Goal: Information Seeking & Learning: Learn about a topic

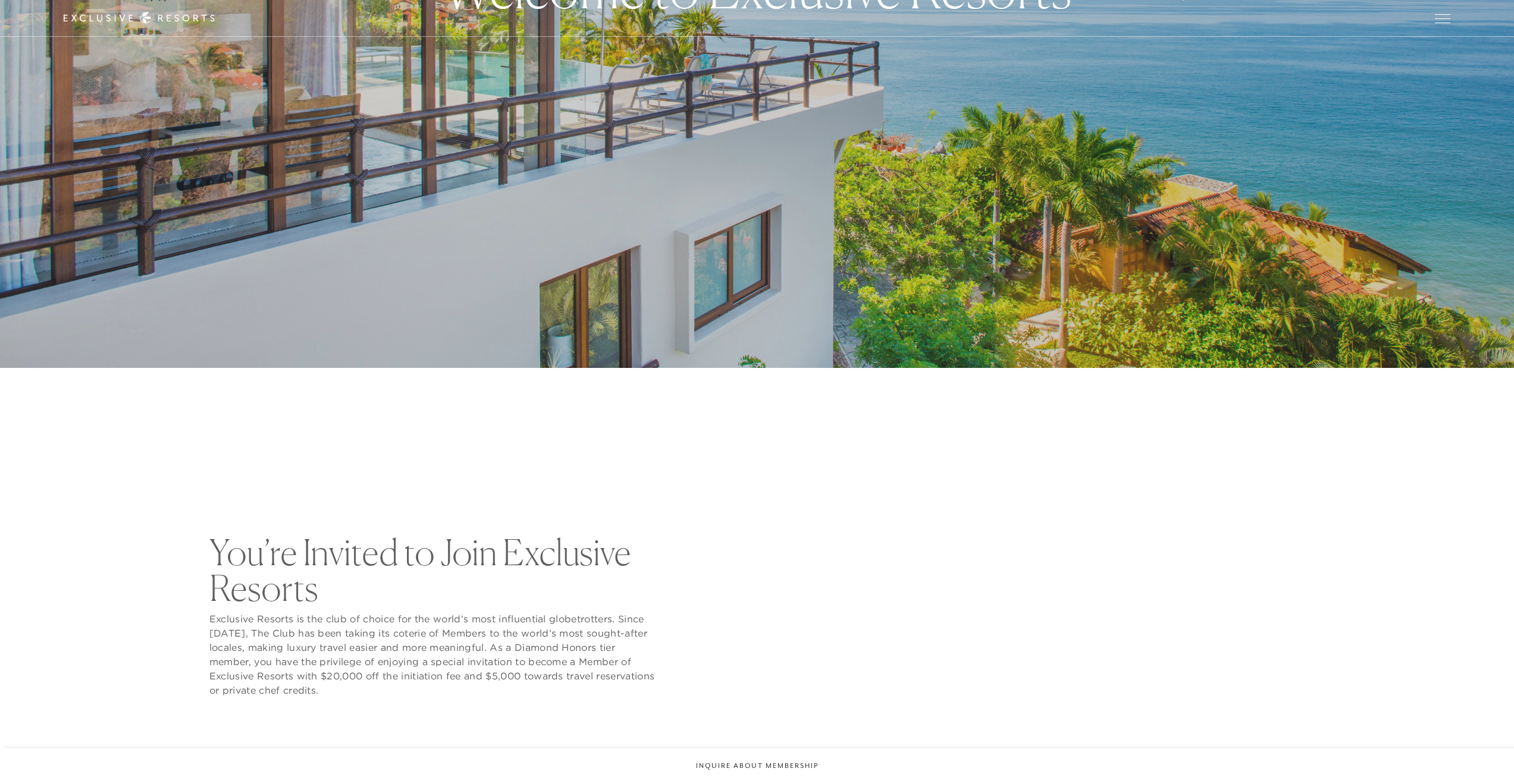
checkbox input "false"
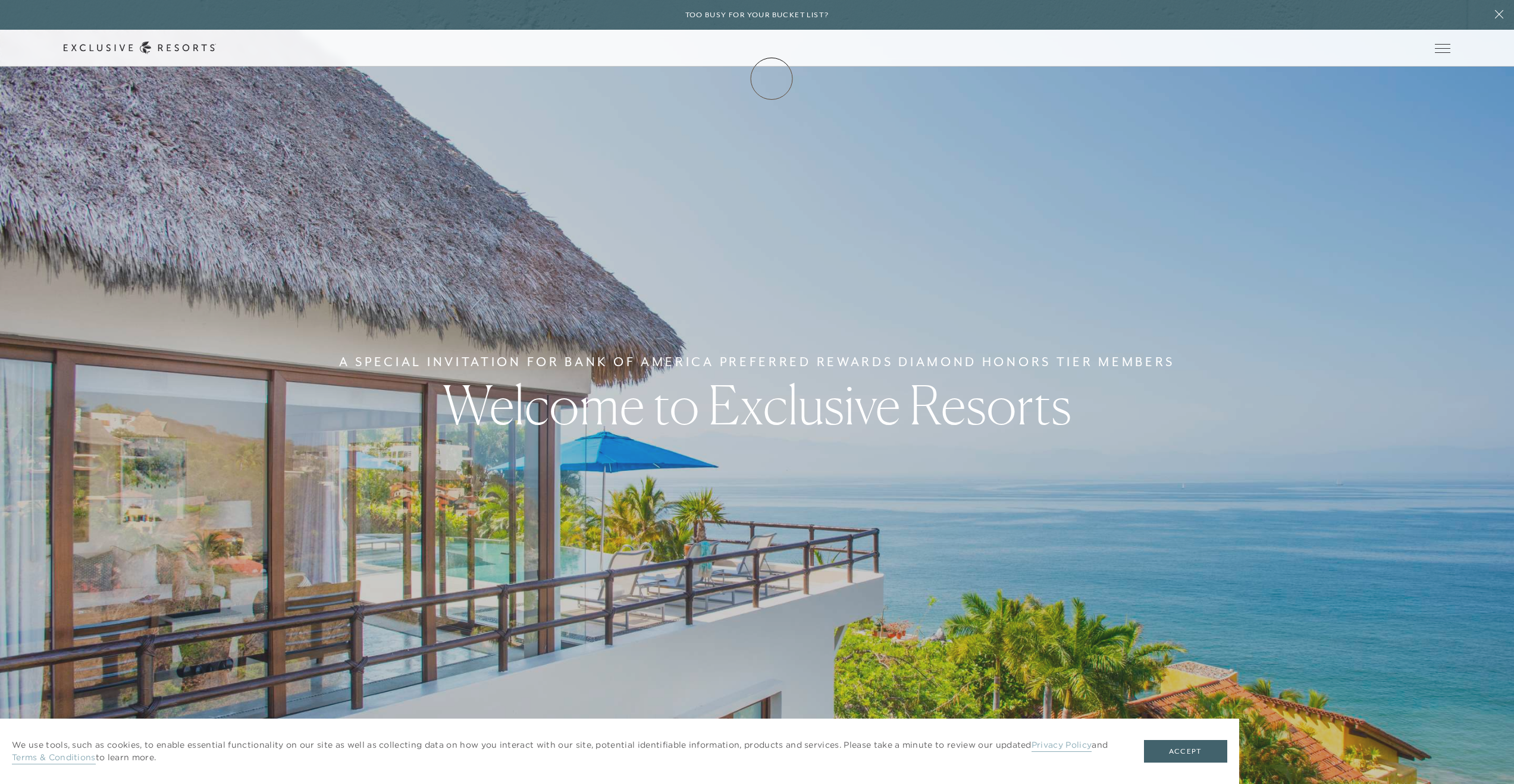
click at [0, 0] on link "Membership" at bounding box center [0, 0] width 0 height 0
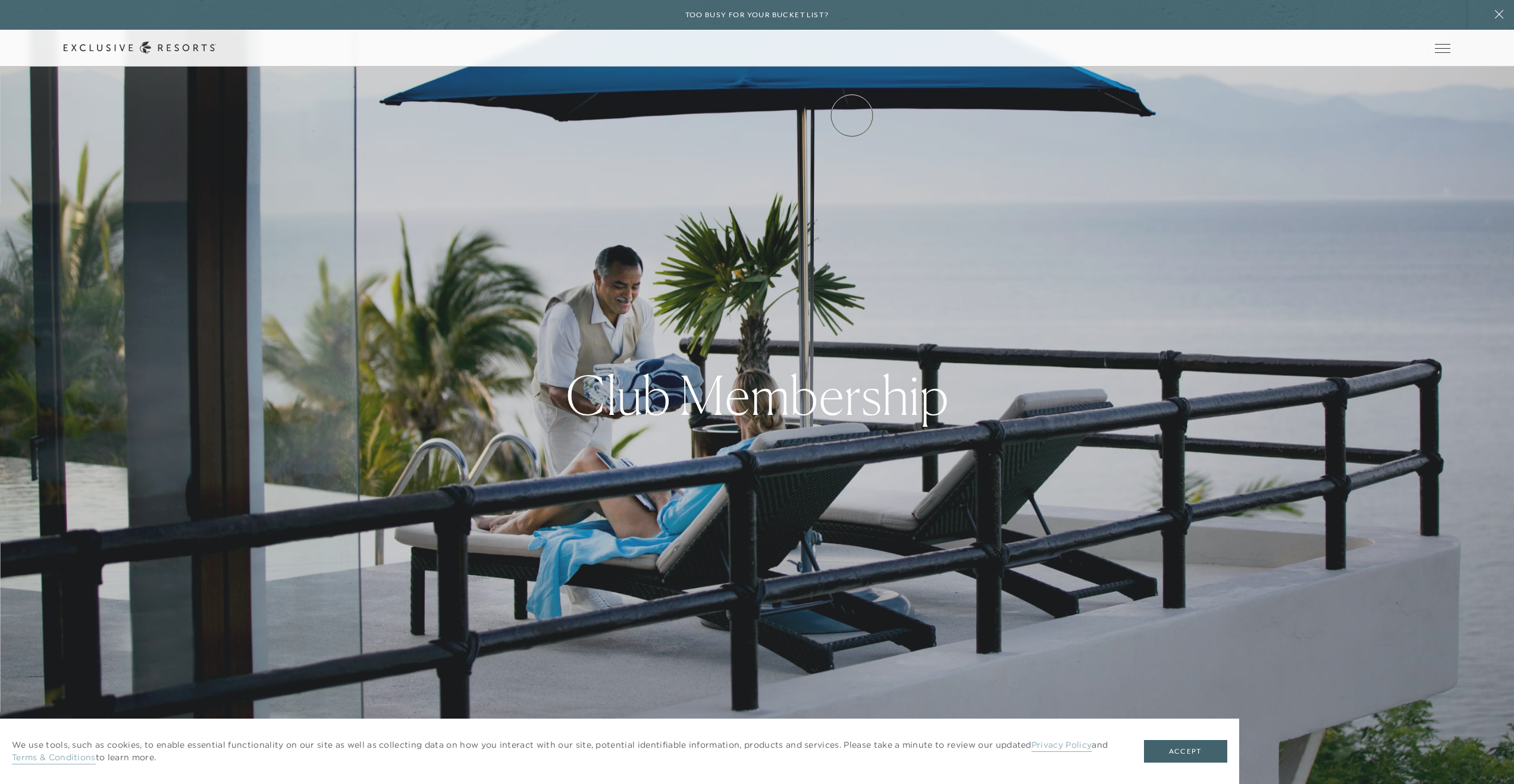
click at [0, 0] on link "VIP Benefits" at bounding box center [0, 0] width 0 height 0
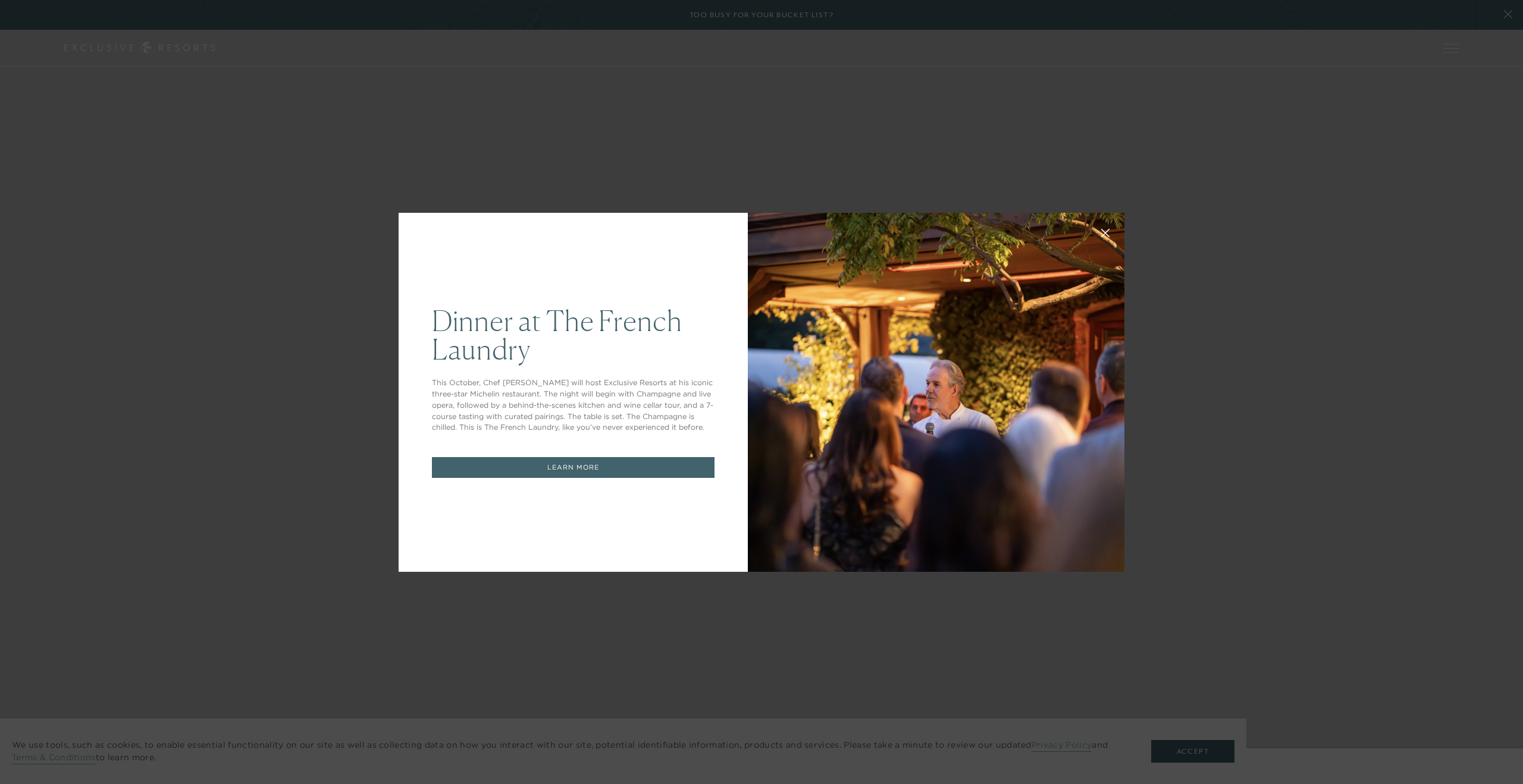
click at [565, 469] on link "LEARN MORE" at bounding box center [572, 467] width 282 height 21
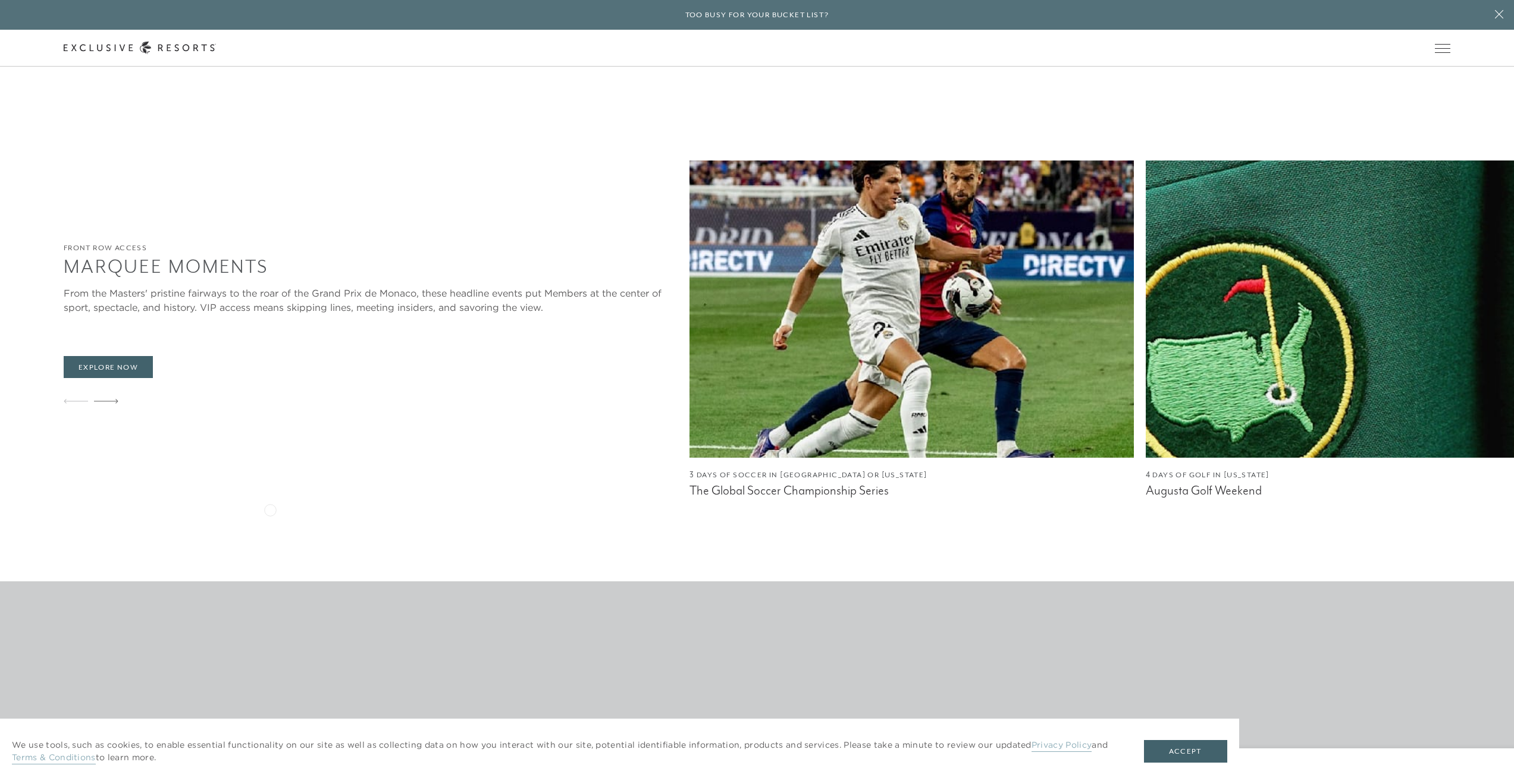
scroll to position [1130, 0]
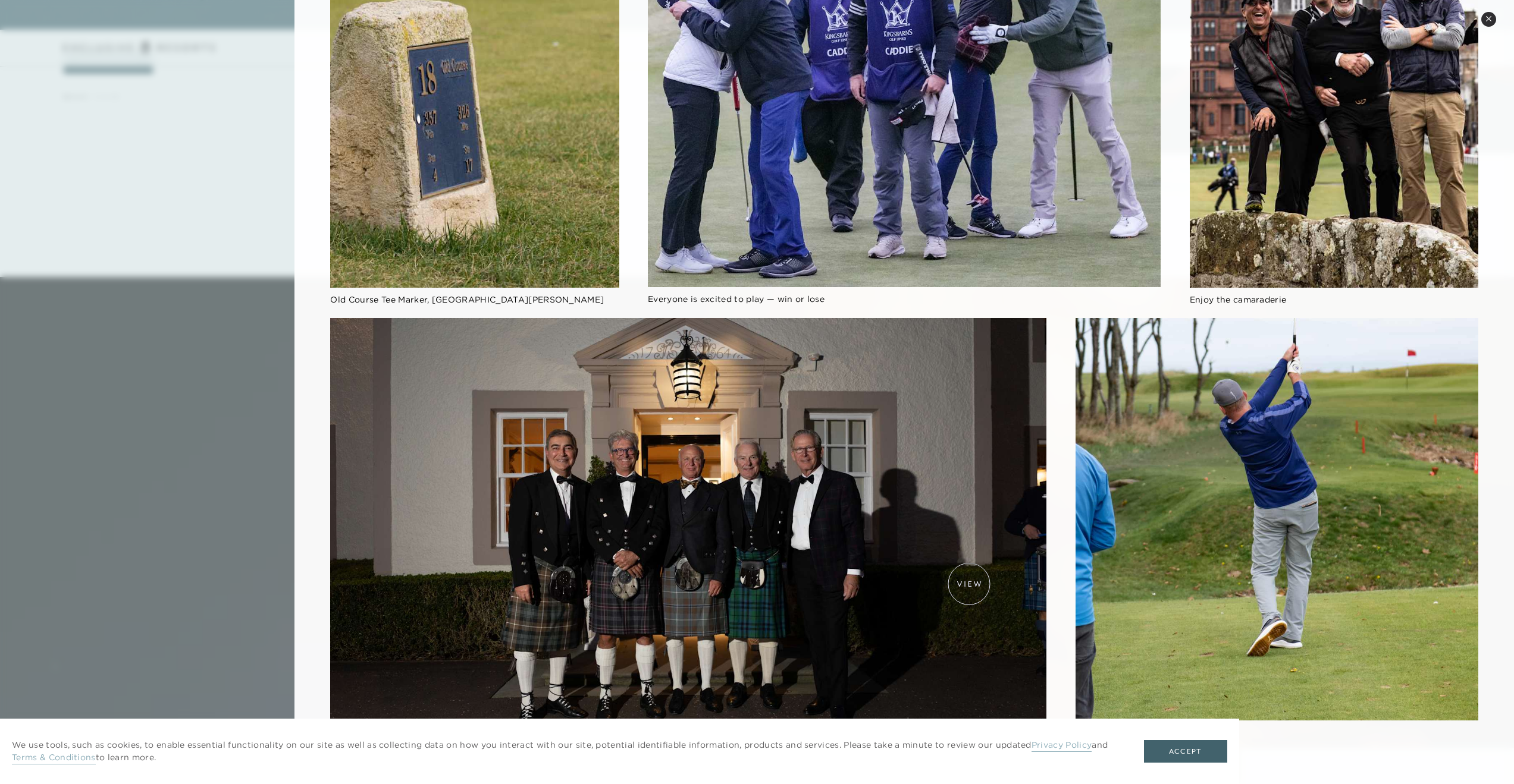
scroll to position [1605, 0]
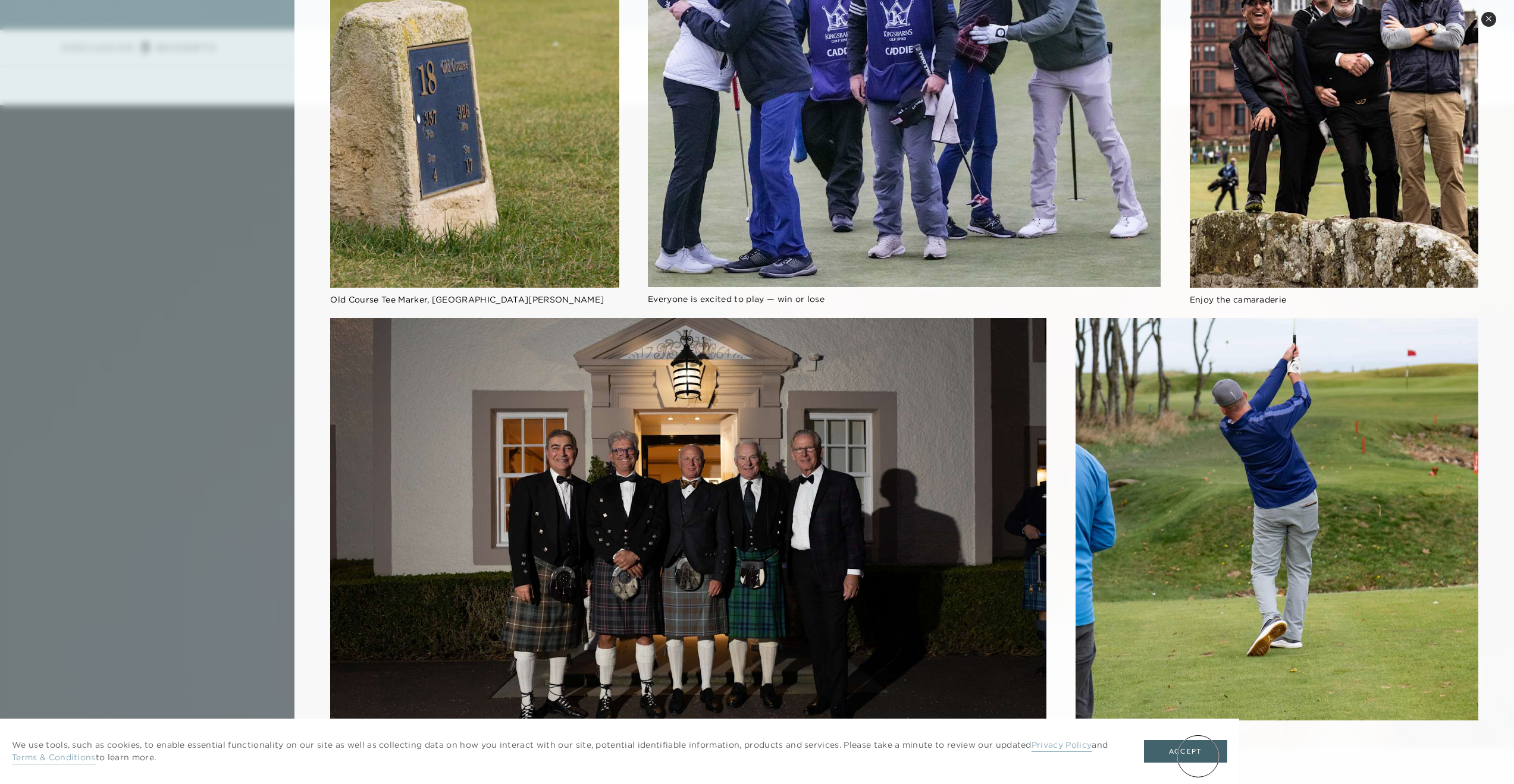
click at [1199, 757] on button "Accept" at bounding box center [1186, 751] width 83 height 23
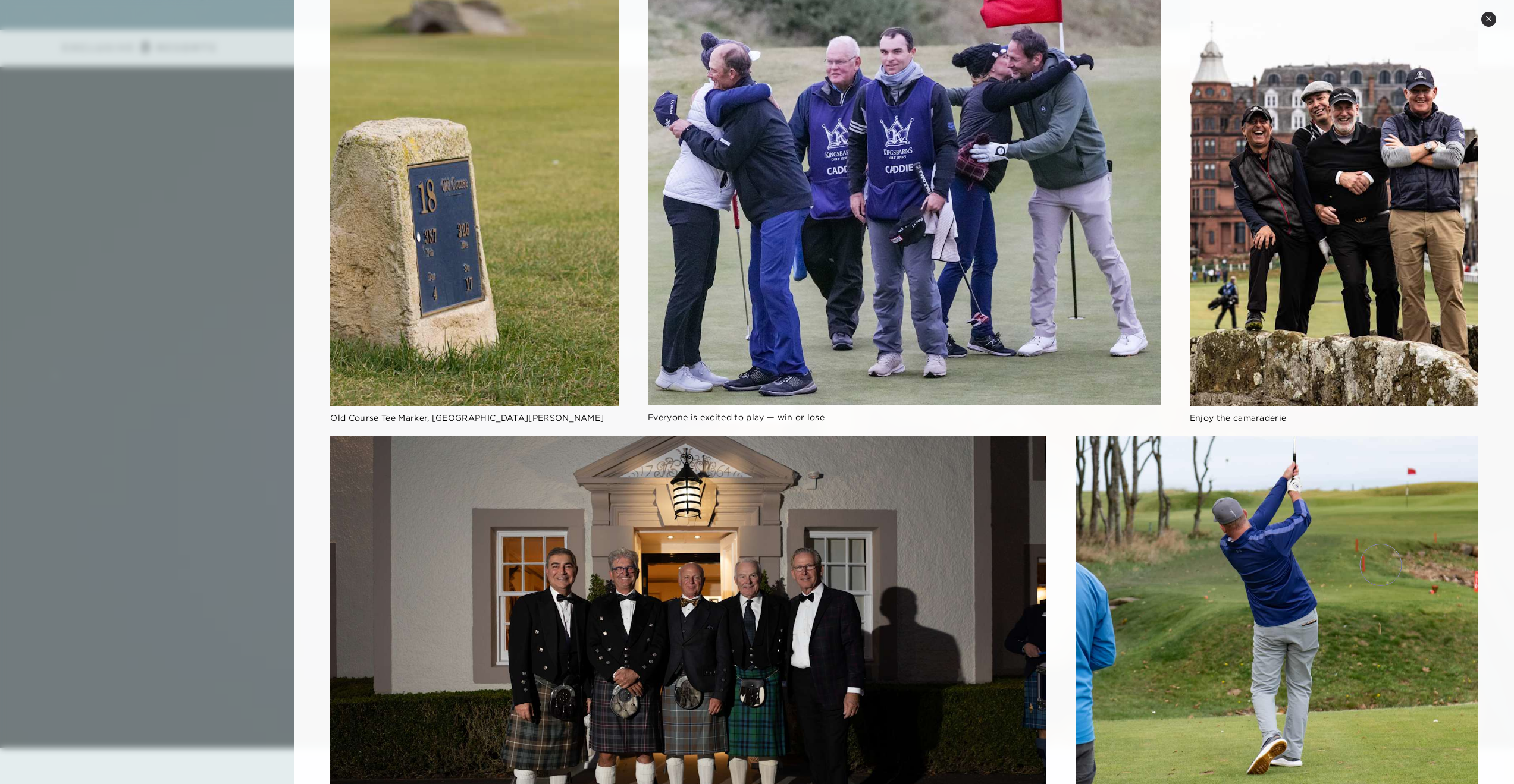
scroll to position [1040, 0]
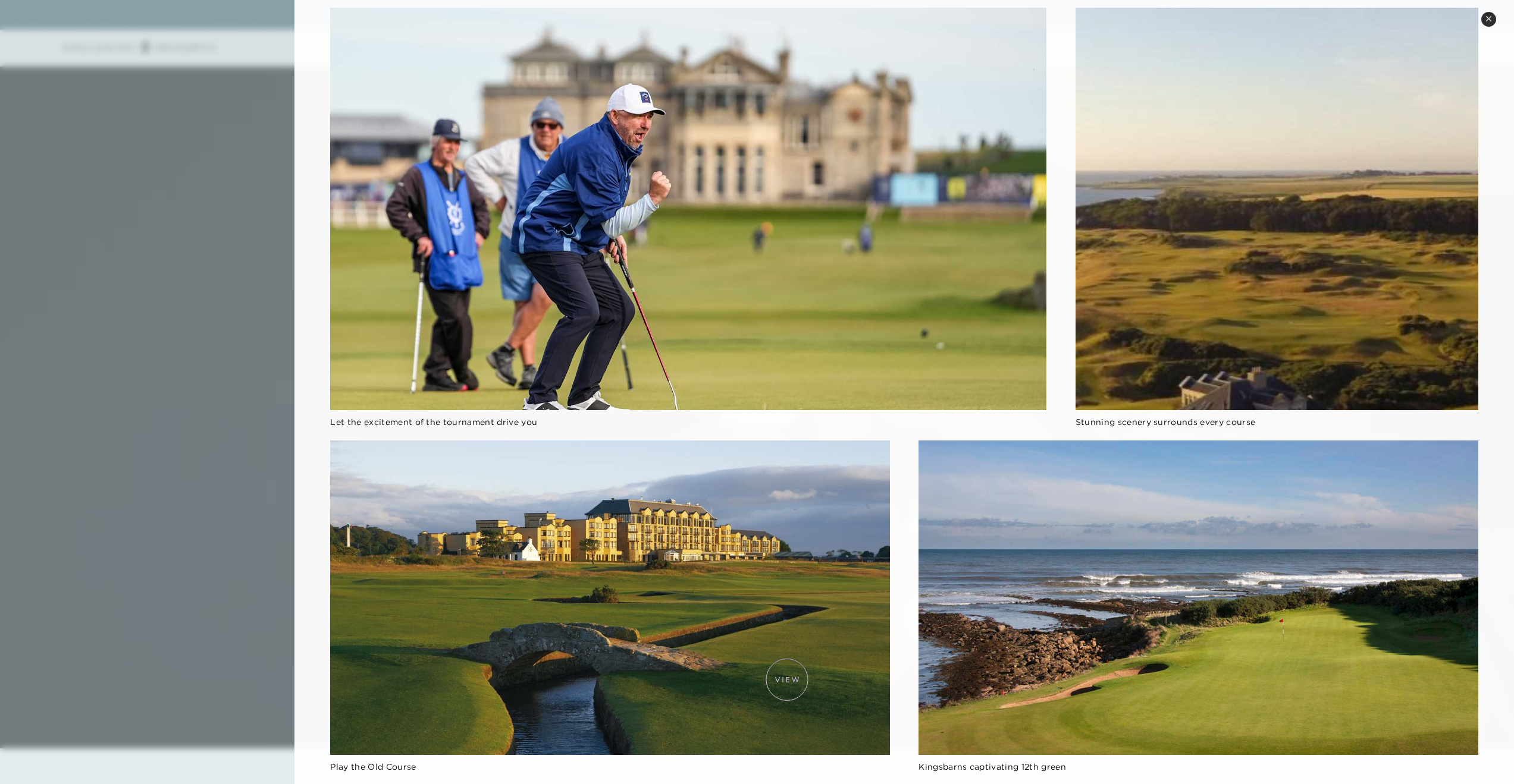
scroll to position [0, 0]
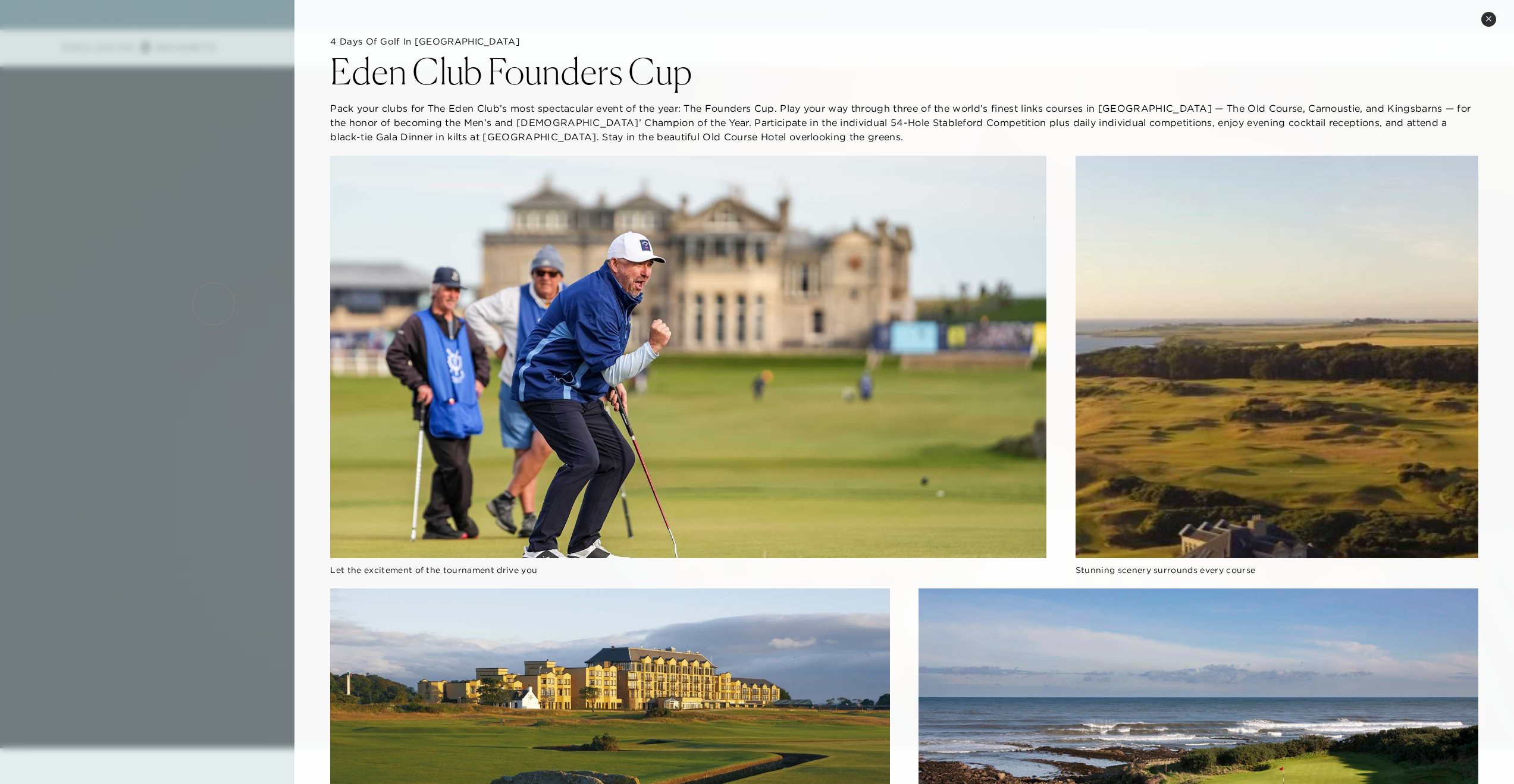
click at [176, 307] on div at bounding box center [757, 392] width 1514 height 784
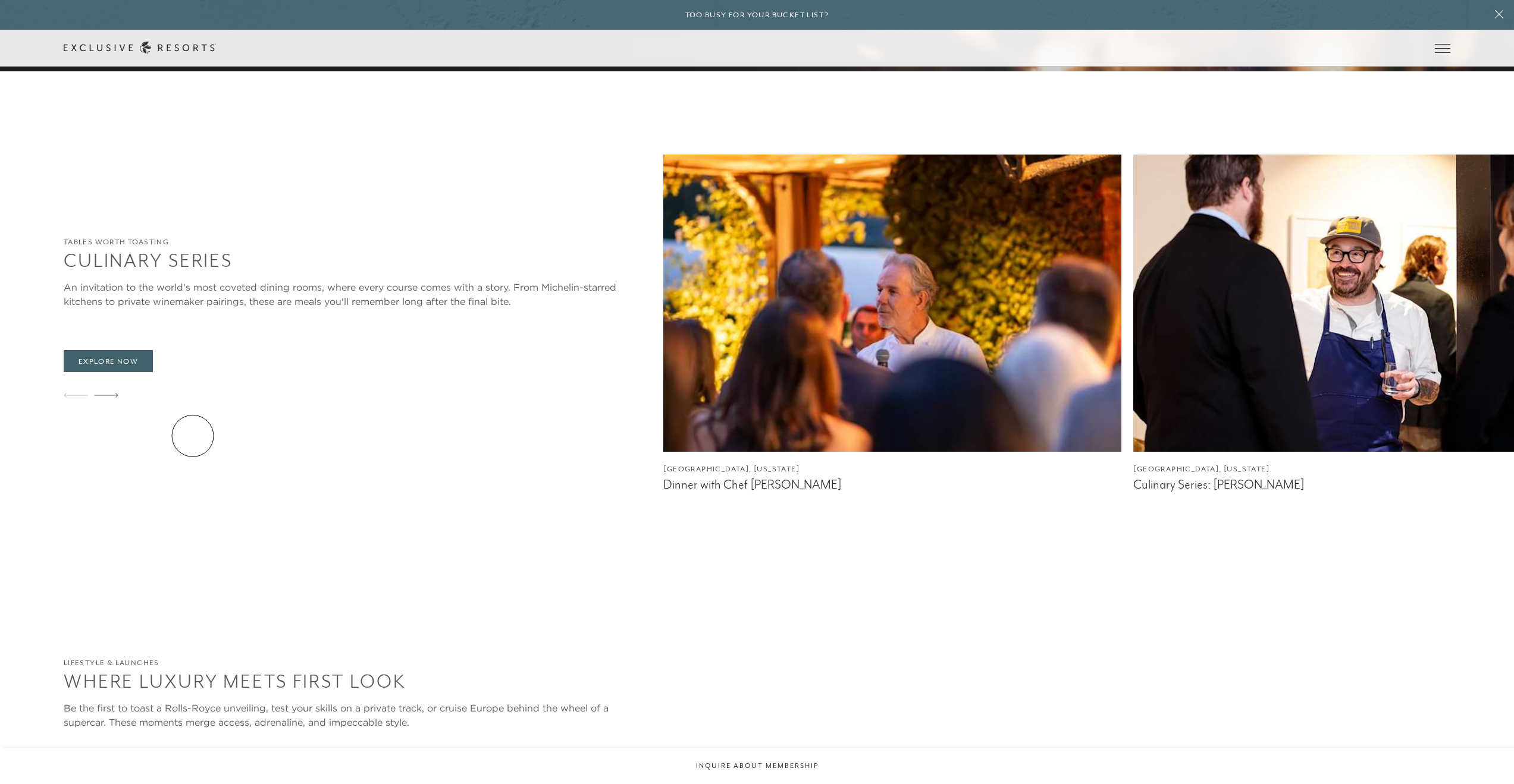
scroll to position [2497, 0]
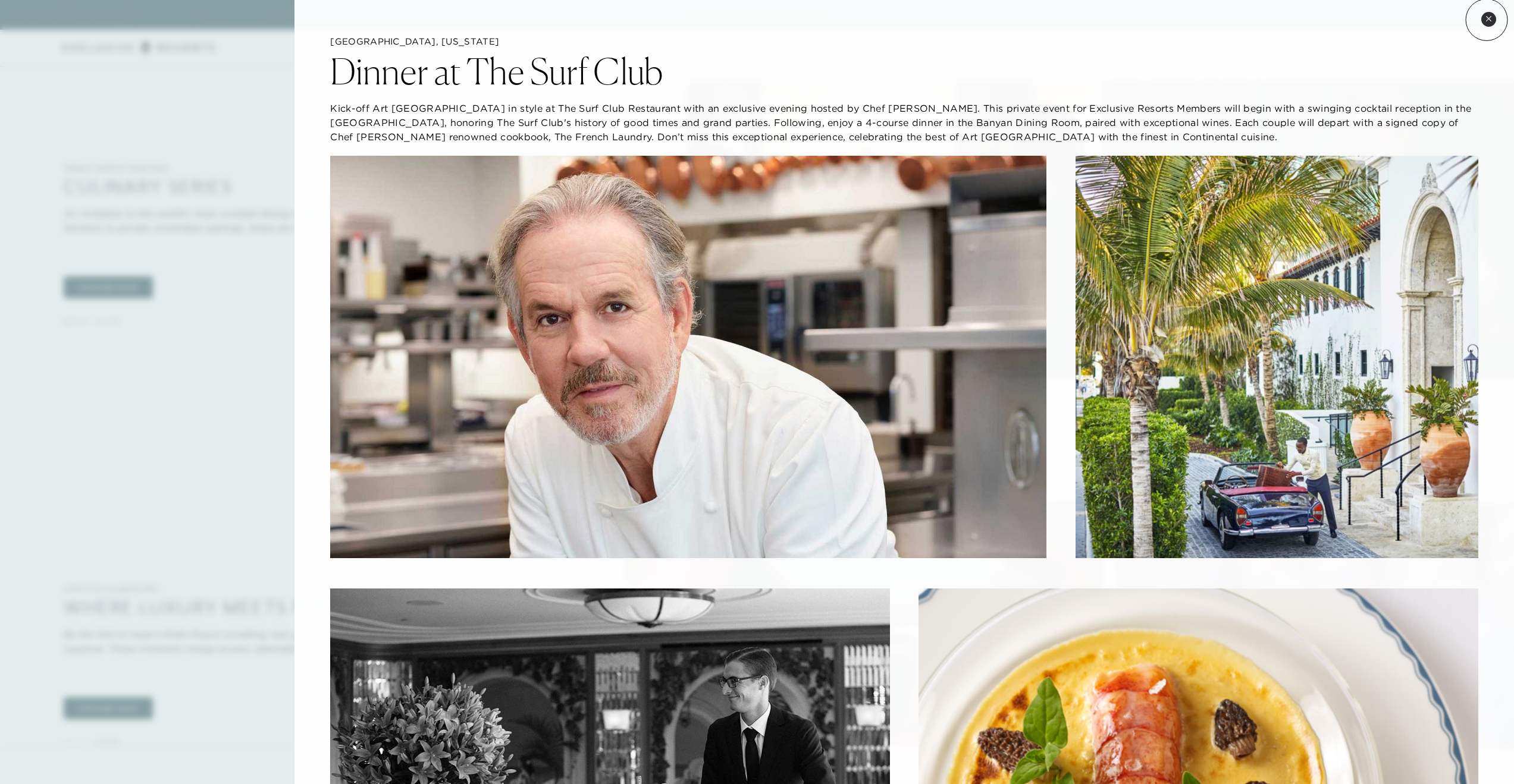
click at [1487, 19] on icon at bounding box center [1488, 18] width 6 height 6
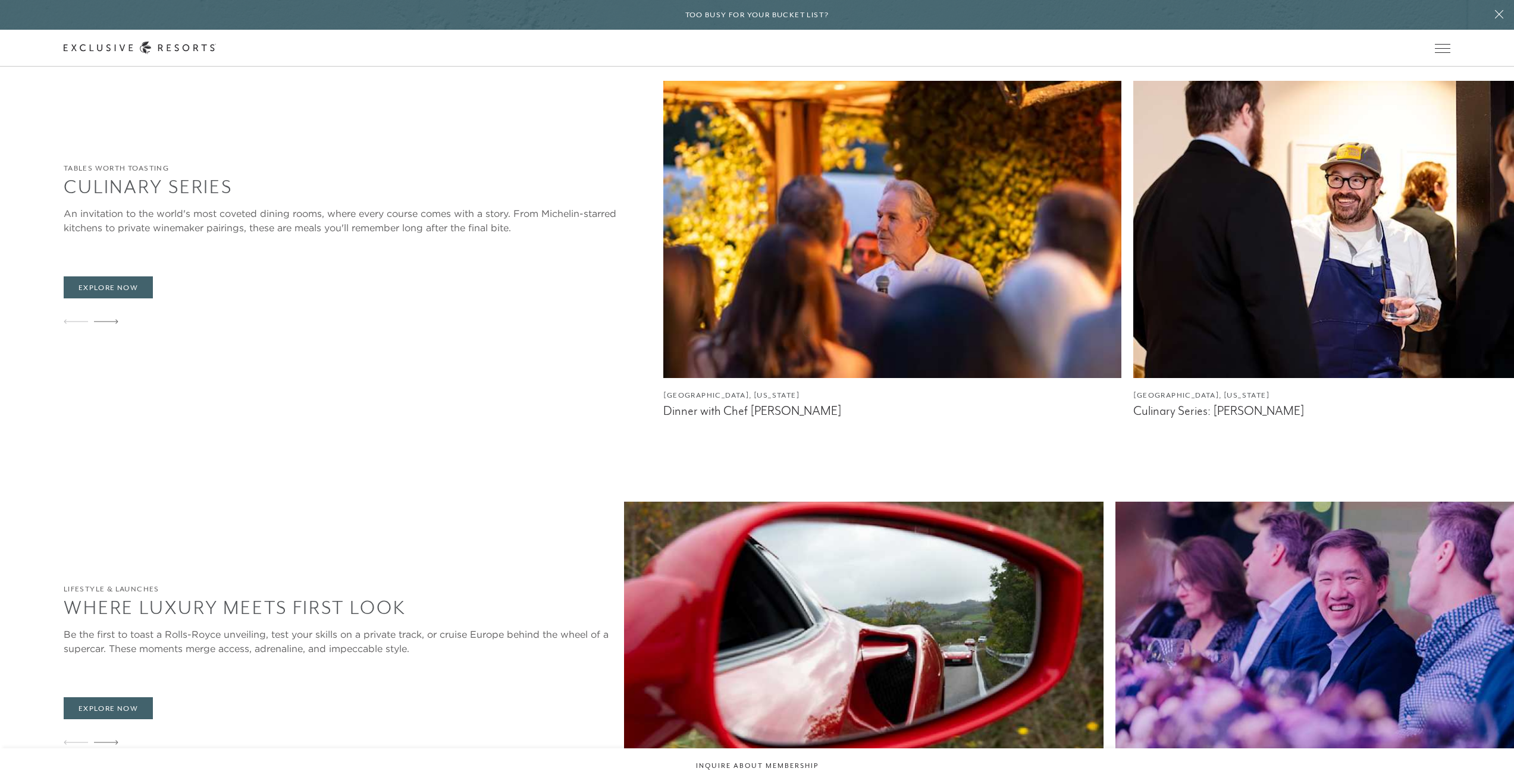
click at [1170, 330] on div "[GEOGRAPHIC_DATA], [US_STATE] Dinner with Chef [PERSON_NAME] Nashville, [US_STA…" at bounding box center [1089, 250] width 851 height 338
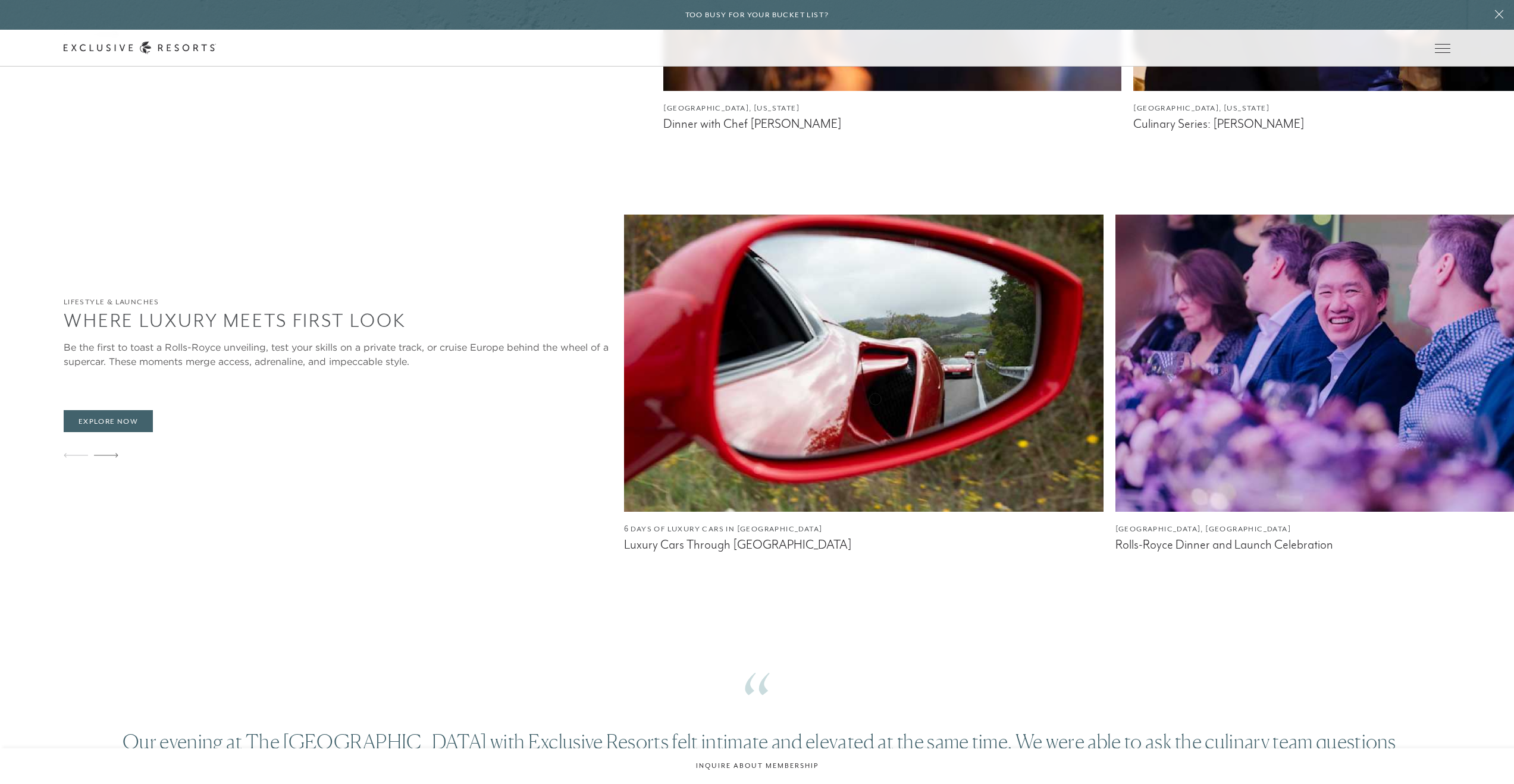
scroll to position [2795, 0]
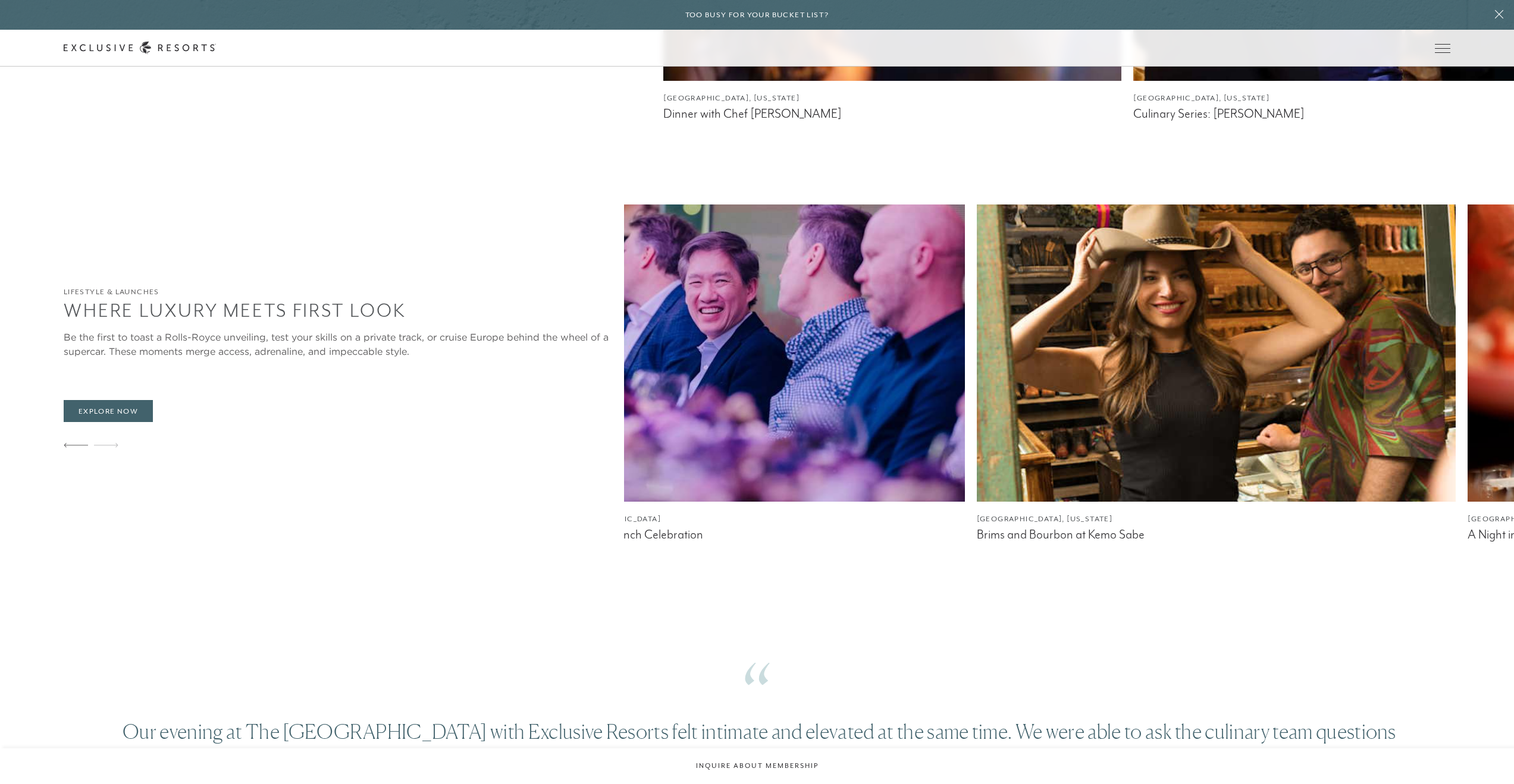
click at [739, 430] on div "6 Days of Luxury Cars in [GEOGRAPHIC_DATA] Luxury Cars Through [GEOGRAPHIC_DATA…" at bounding box center [439, 374] width 890 height 338
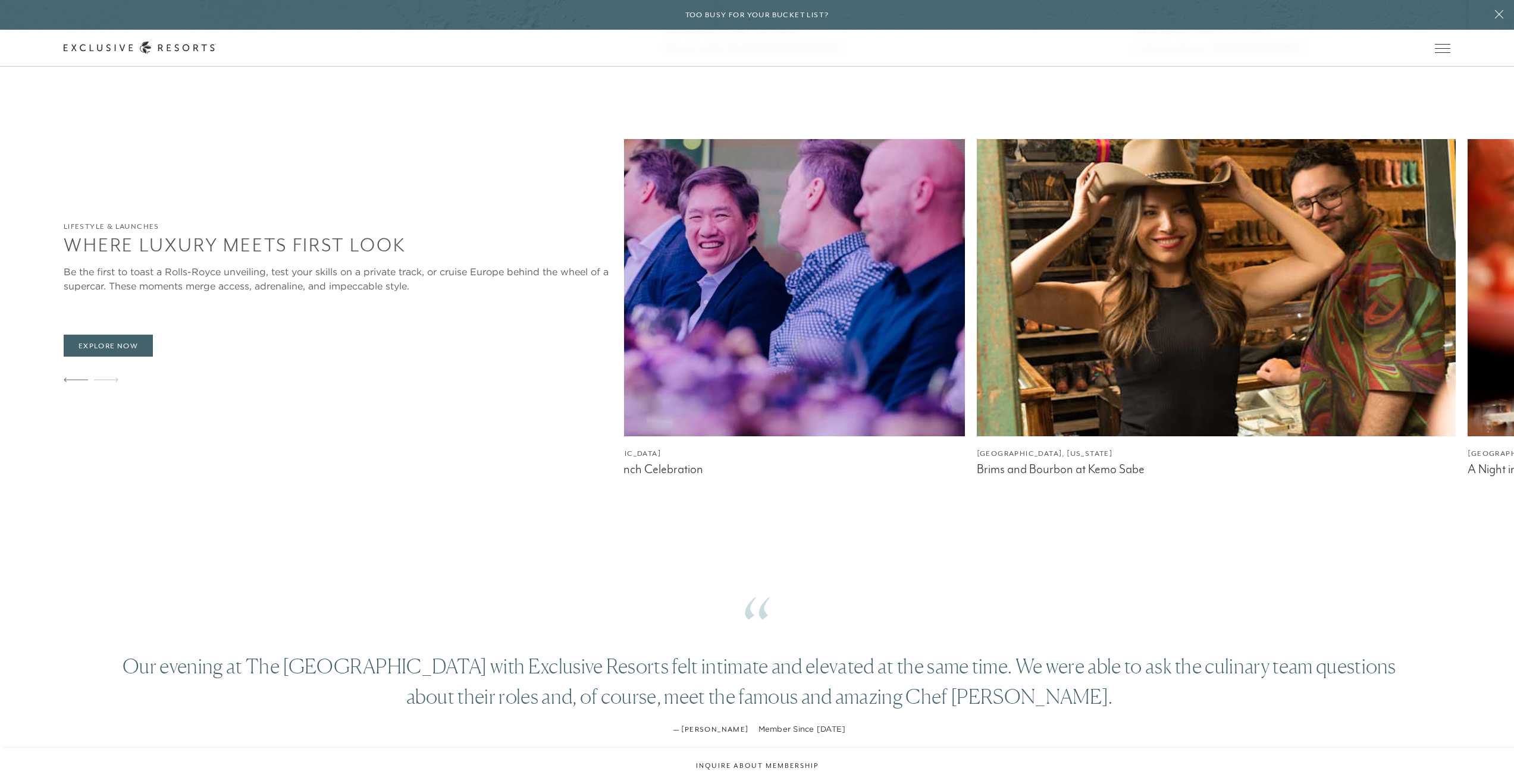
scroll to position [2914, 0]
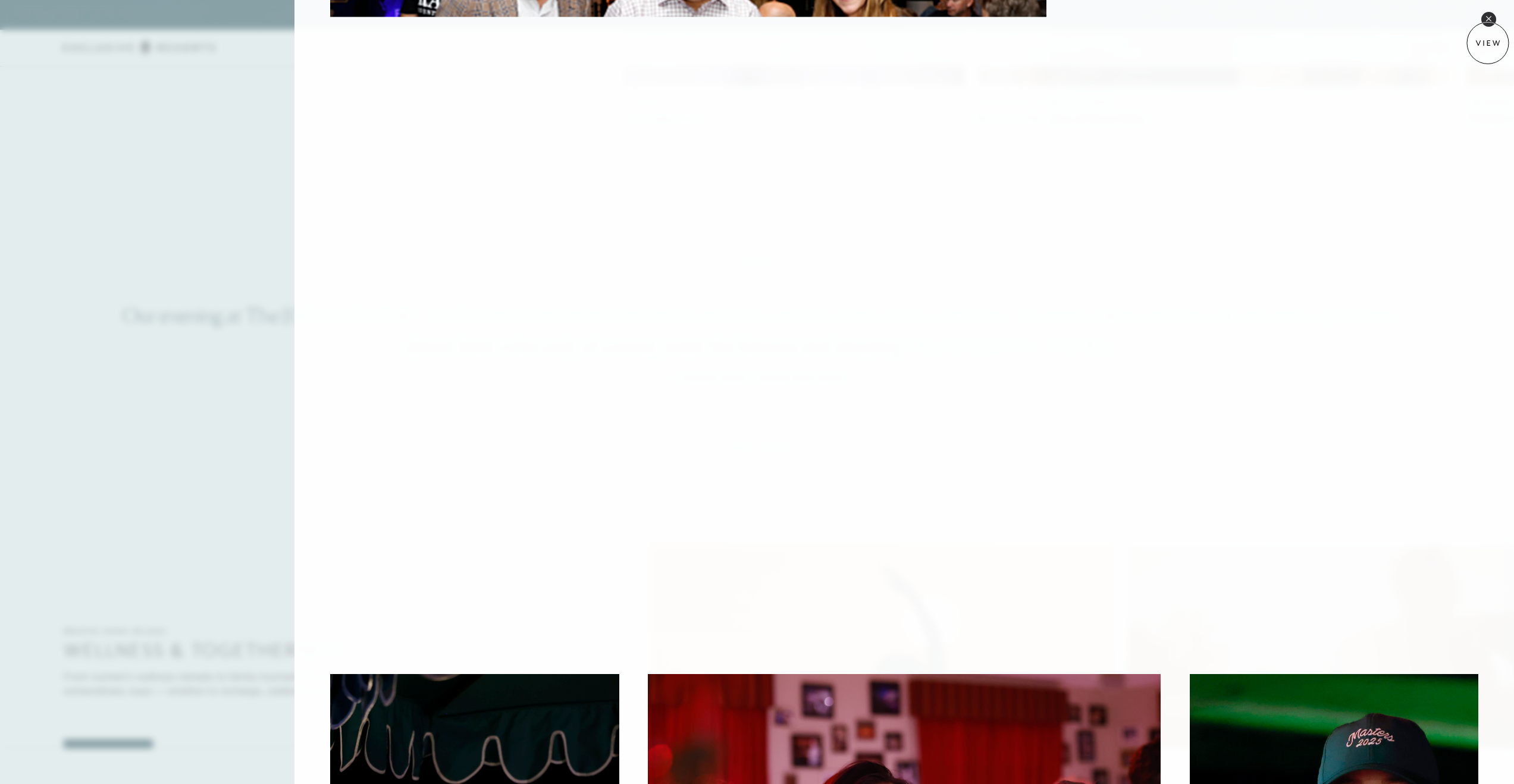
scroll to position [255, 0]
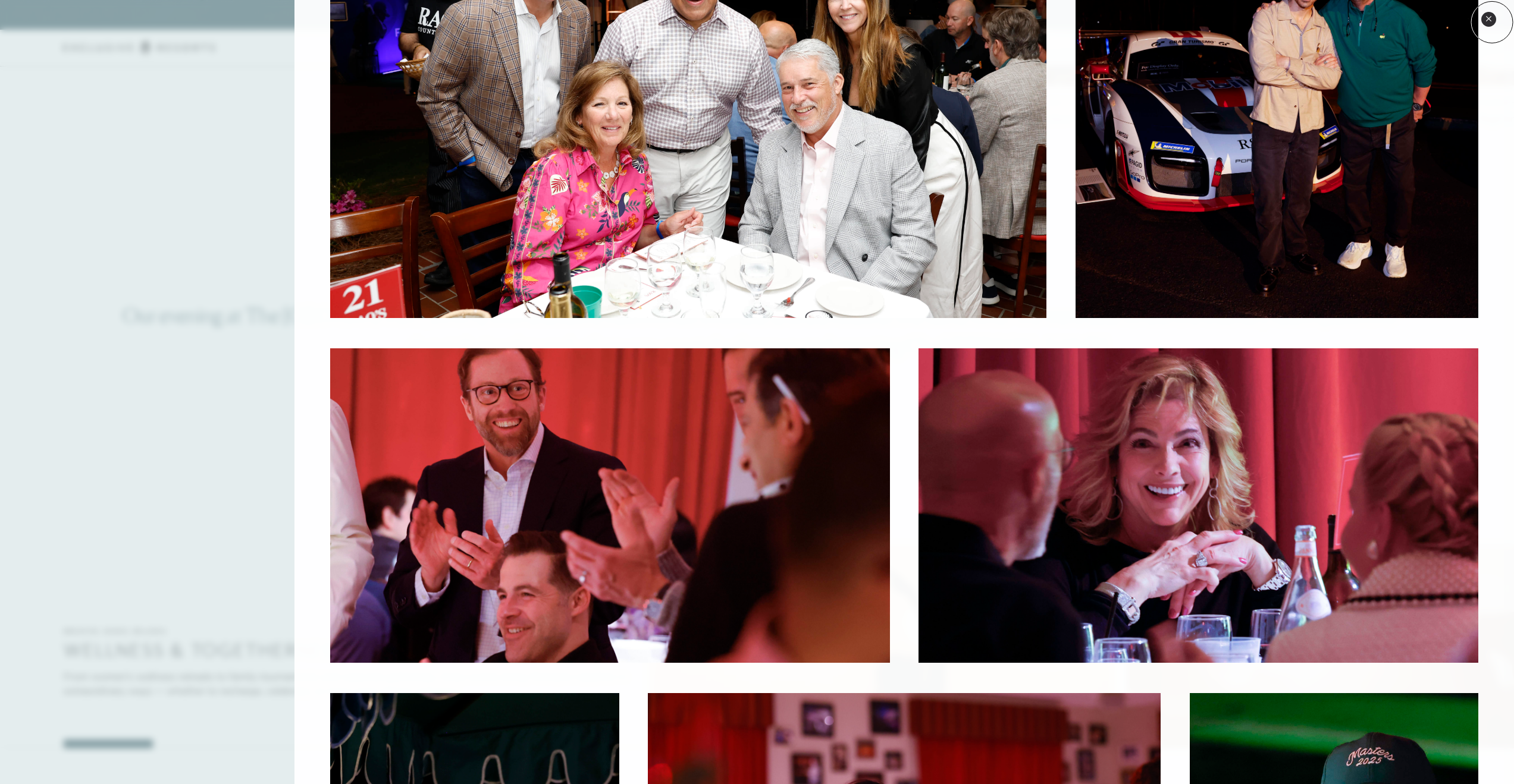
click at [1492, 22] on button "Close quickview" at bounding box center [1489, 19] width 15 height 15
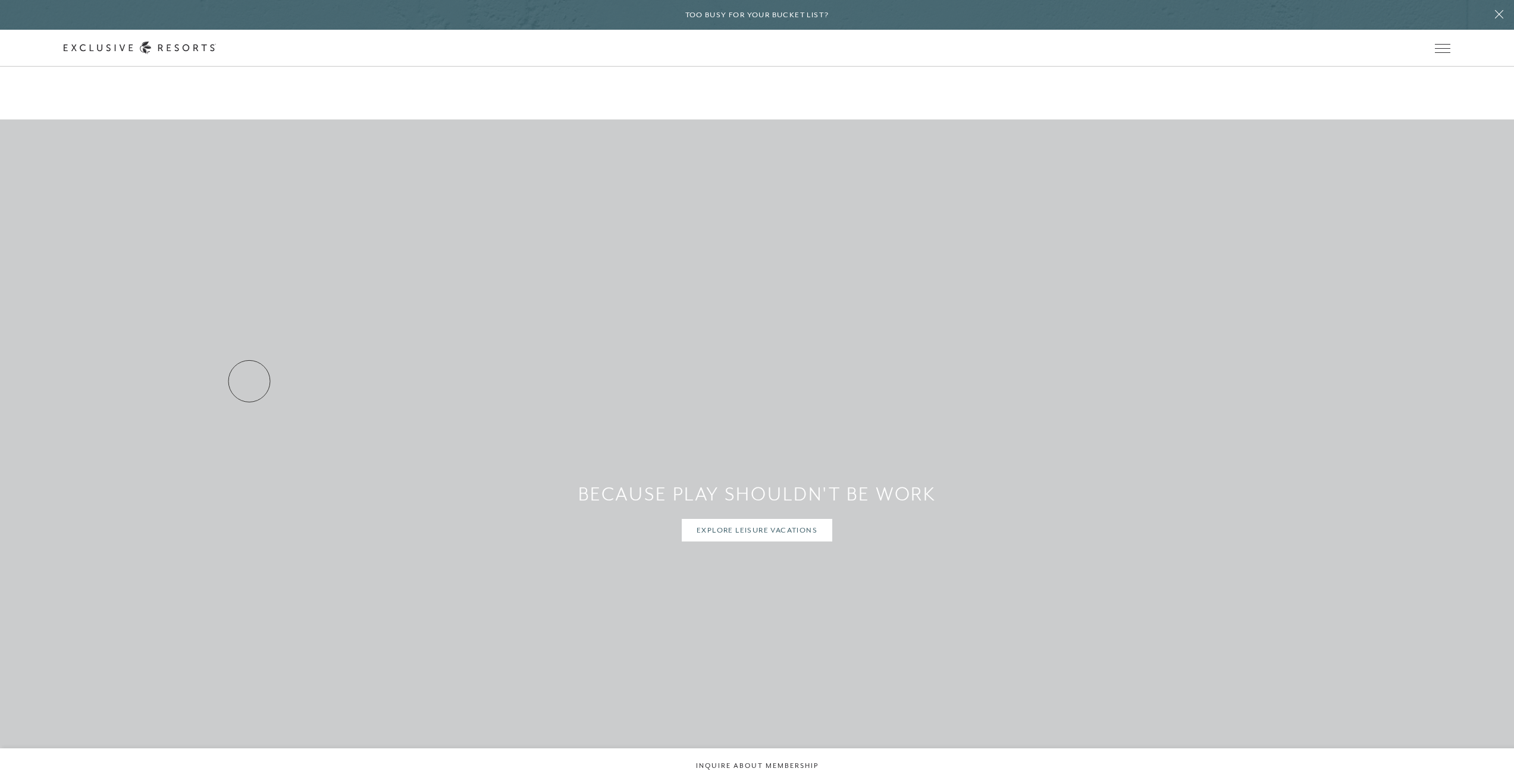
scroll to position [6304, 0]
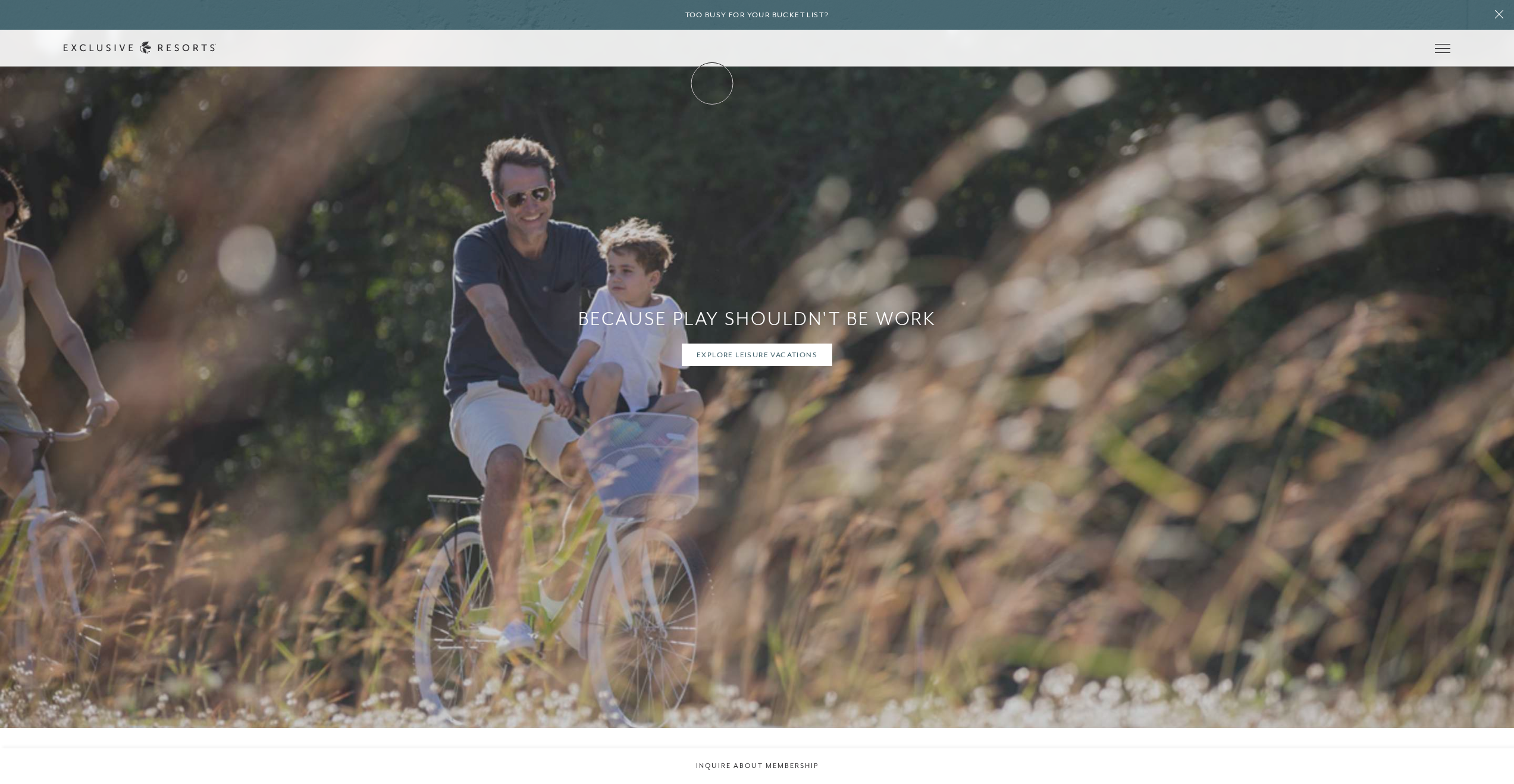
click at [0, 0] on link "How it works" at bounding box center [0, 0] width 0 height 0
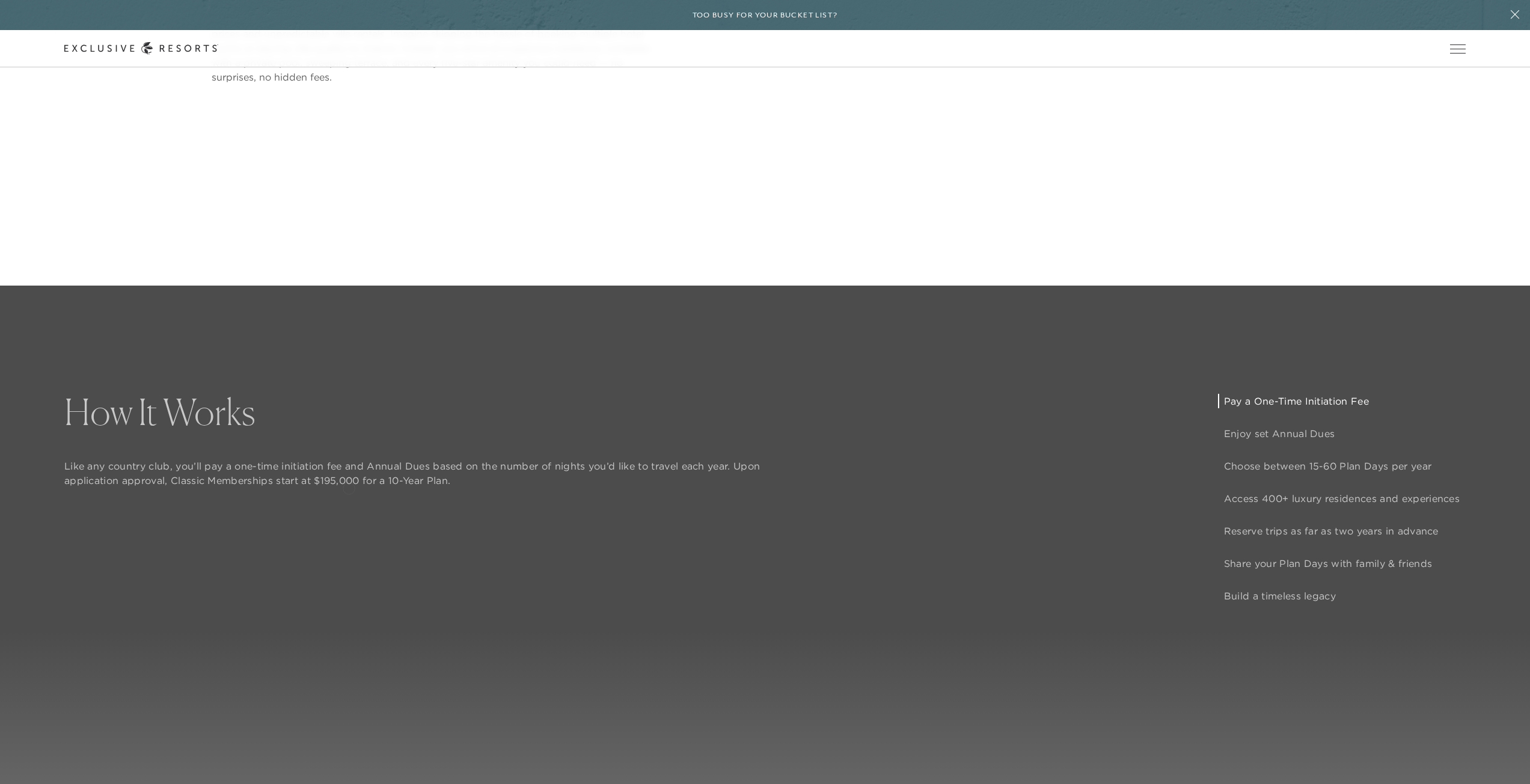
scroll to position [1202, 0]
